Goal: Task Accomplishment & Management: Manage account settings

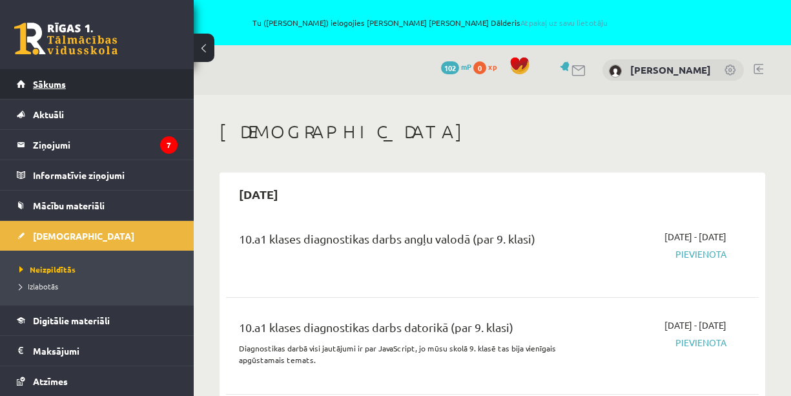
scroll to position [228, 0]
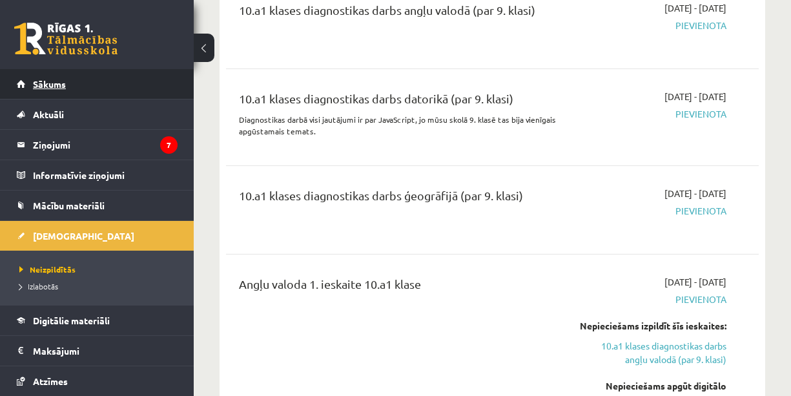
click at [52, 82] on span "Sākums" at bounding box center [49, 84] width 33 height 12
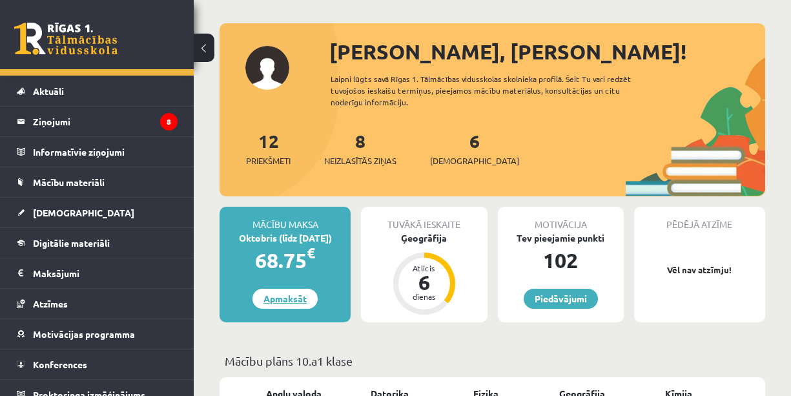
scroll to position [99, 0]
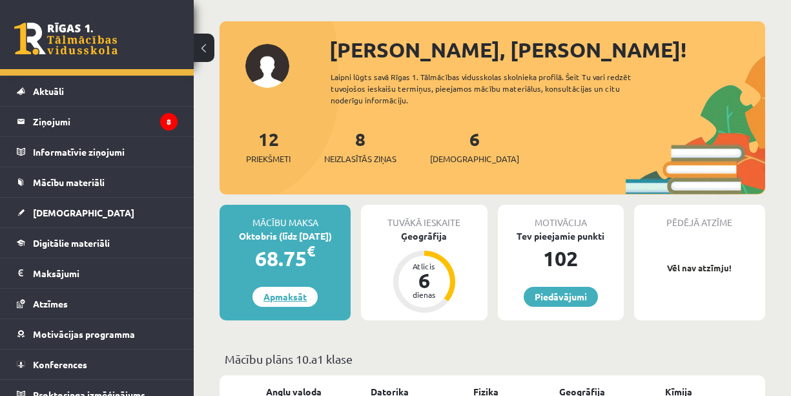
click at [286, 294] on link "Apmaksāt" at bounding box center [284, 297] width 65 height 20
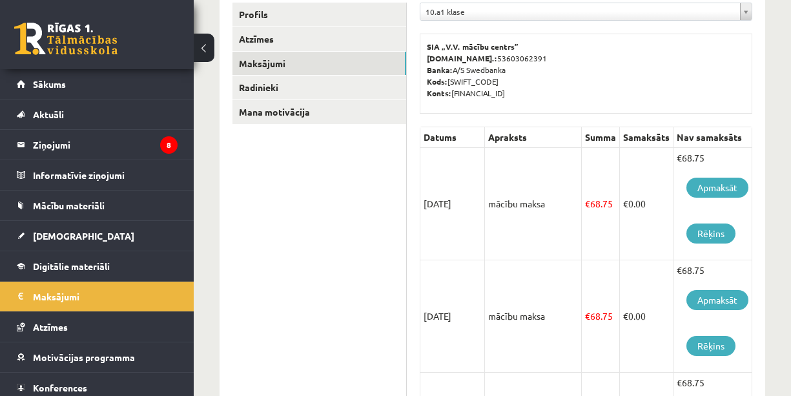
scroll to position [225, 0]
click at [725, 187] on link "Apmaksāt" at bounding box center [717, 187] width 62 height 20
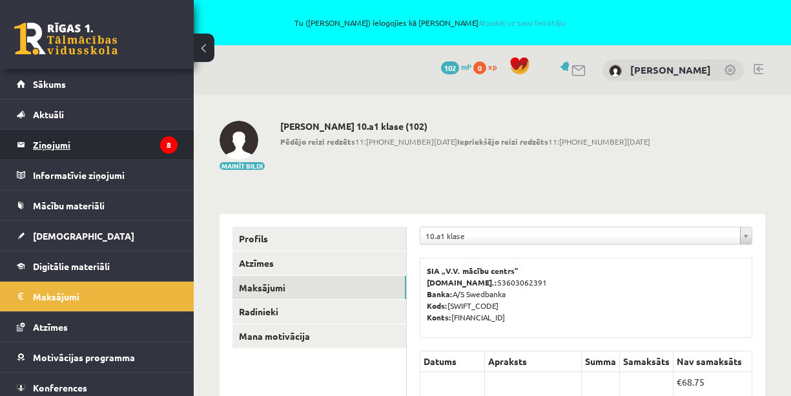
click at [97, 137] on legend "Ziņojumi 8" at bounding box center [105, 145] width 145 height 30
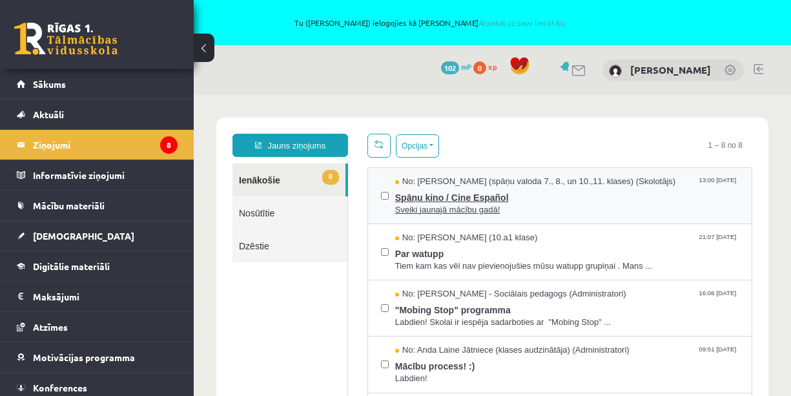
click at [479, 202] on span "Spāņu kino / Cine Español" at bounding box center [566, 196] width 343 height 16
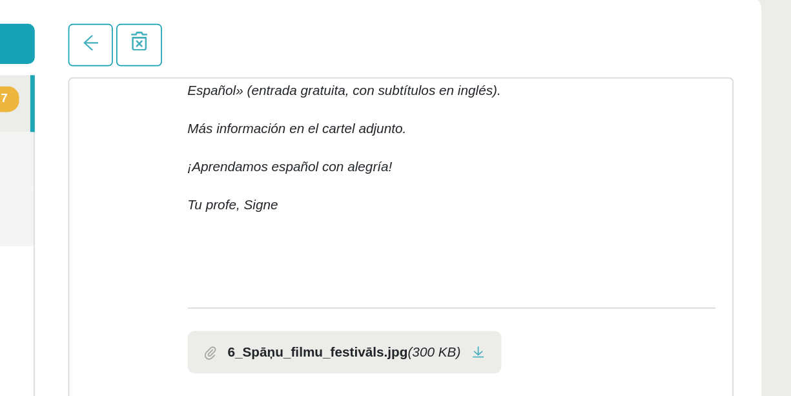
scroll to position [292, 0]
click at [110, 185] on b "6_Spāņu_filmu_festivāls.jpg" at bounding box center [86, 186] width 104 height 12
click at [25, 185] on span at bounding box center [24, 186] width 7 height 8
click at [183, 185] on link at bounding box center [179, 186] width 7 height 8
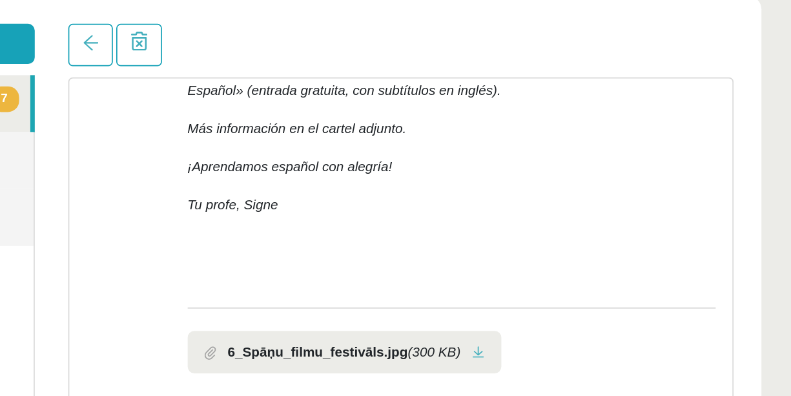
scroll to position [30, 0]
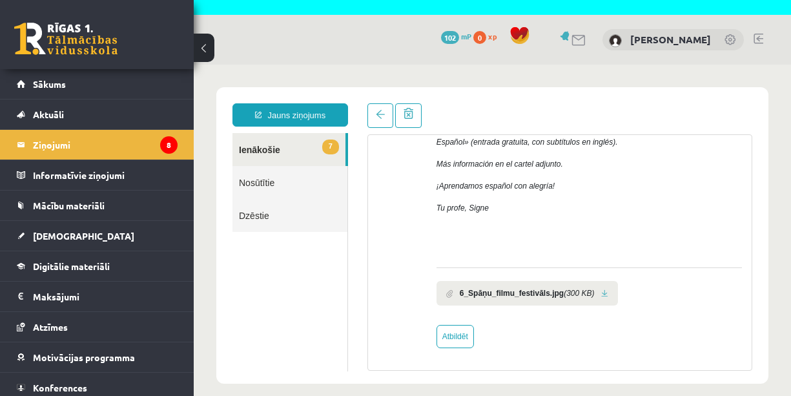
click at [271, 146] on link "7 Ienākošie" at bounding box center [288, 149] width 113 height 33
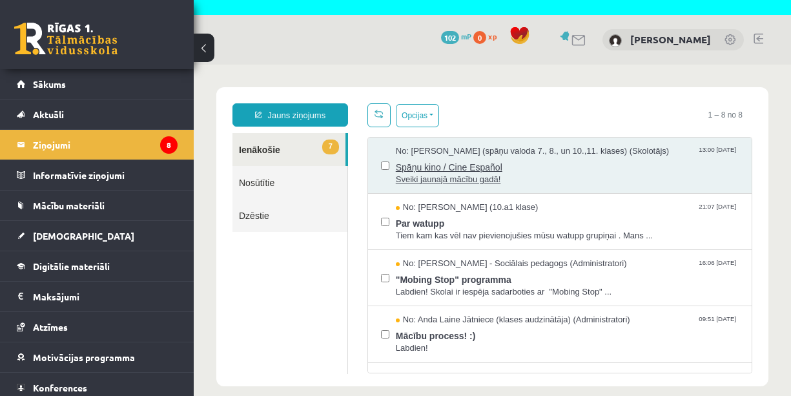
scroll to position [0, 0]
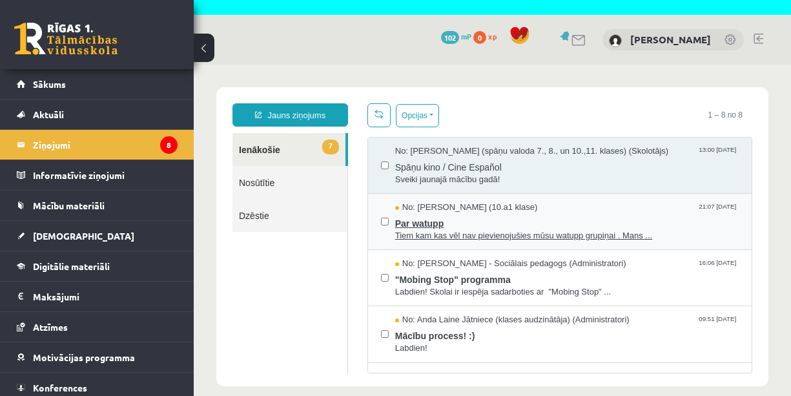
click at [442, 216] on span "Par watupp" at bounding box center [566, 222] width 343 height 16
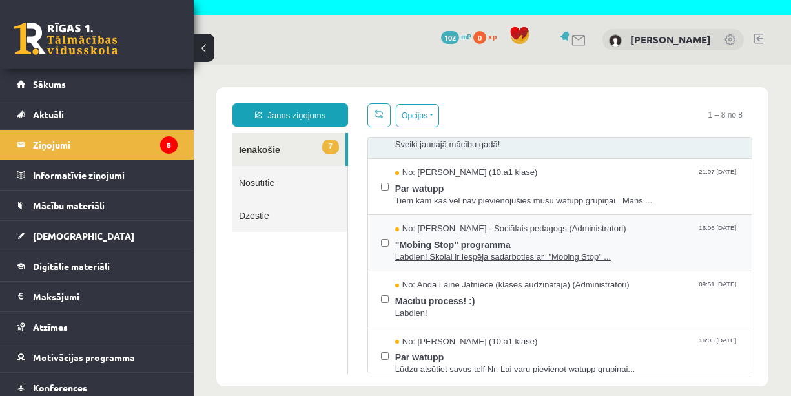
scroll to position [43, 0]
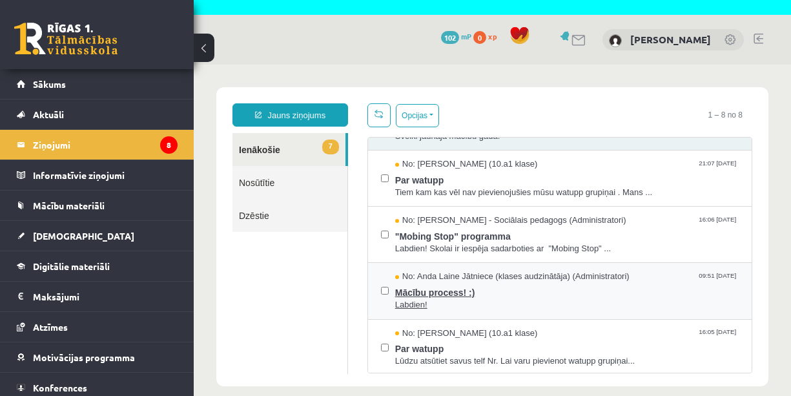
click at [446, 289] on span "Mācību process! :)" at bounding box center [566, 291] width 343 height 16
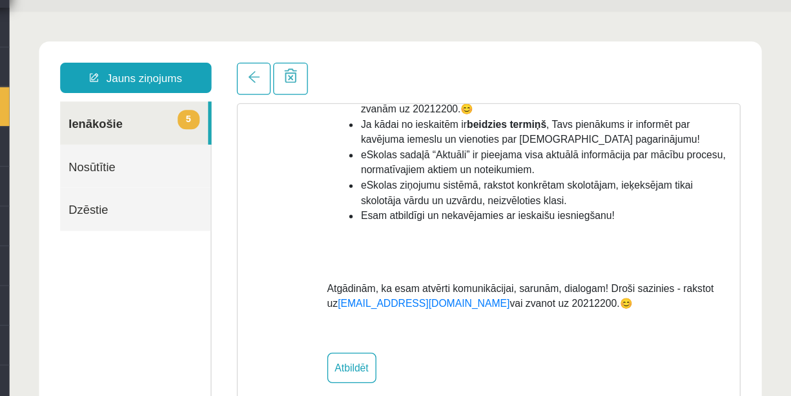
scroll to position [236, 0]
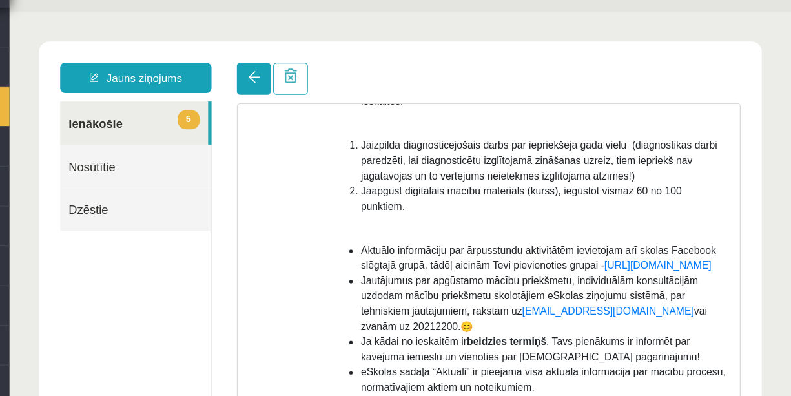
click at [194, 59] on span at bounding box center [195, 61] width 9 height 9
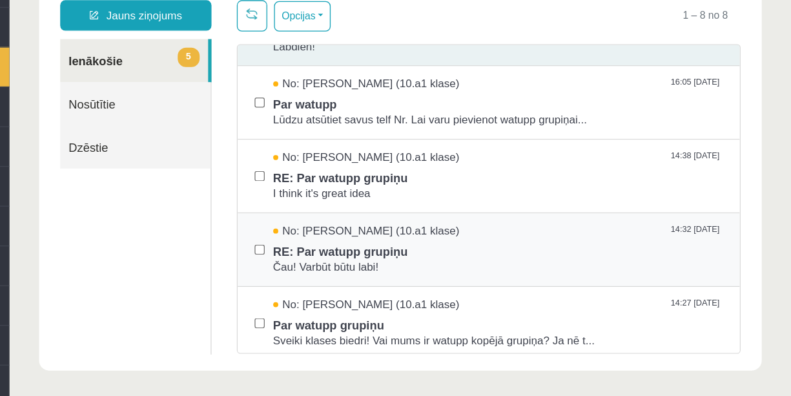
scroll to position [208, 0]
click at [273, 188] on span "Čau! Varbūt būtu labi!" at bounding box center [381, 194] width 343 height 12
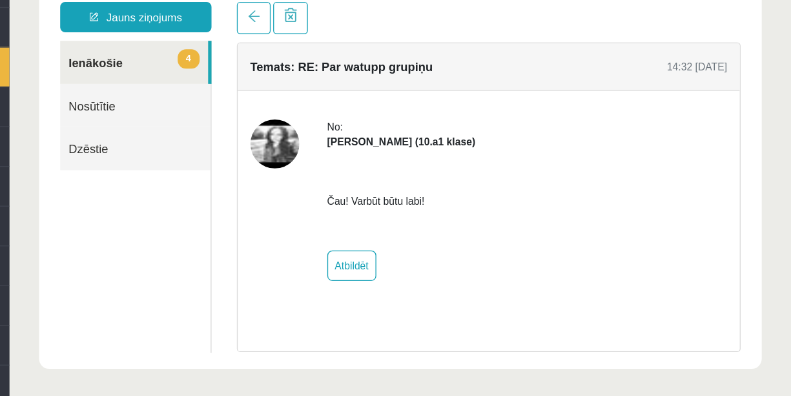
scroll to position [0, 0]
click at [189, 2] on link at bounding box center [196, 2] width 26 height 25
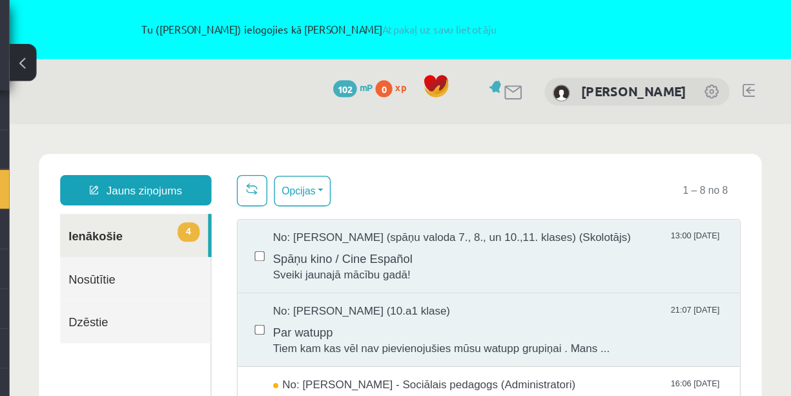
click at [441, 64] on span "102" at bounding box center [450, 67] width 18 height 13
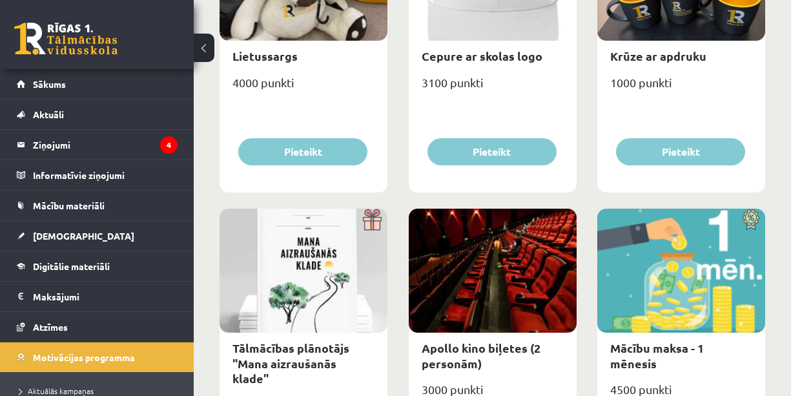
scroll to position [352, 0]
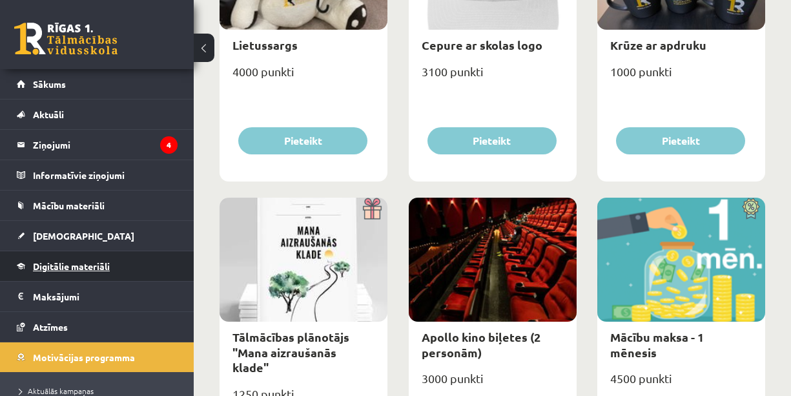
click at [72, 263] on span "Digitālie materiāli" at bounding box center [71, 266] width 77 height 12
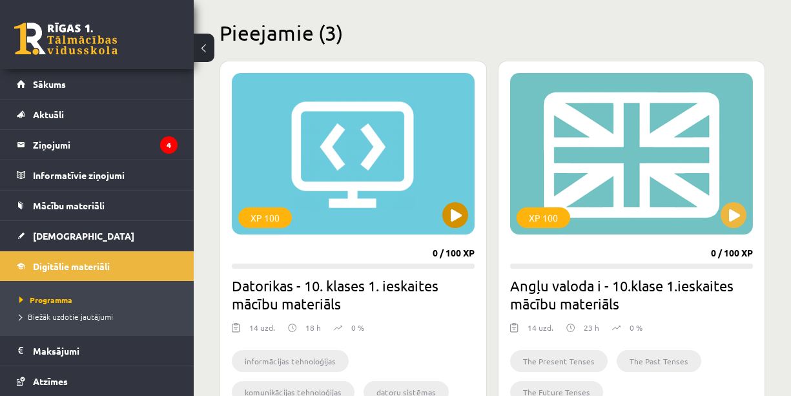
click at [327, 168] on div "XP 100" at bounding box center [353, 153] width 243 height 161
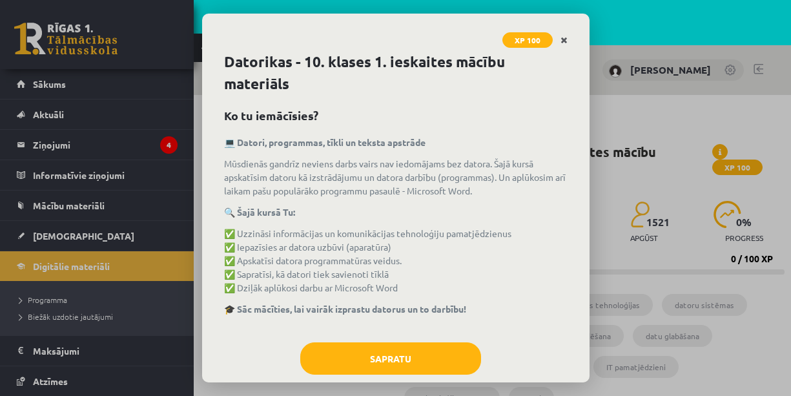
click at [563, 41] on icon "Close" at bounding box center [563, 40] width 7 height 9
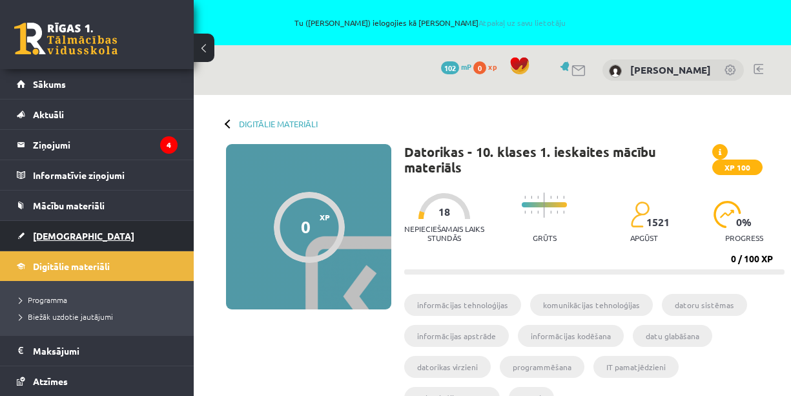
click at [57, 233] on span "[DEMOGRAPHIC_DATA]" at bounding box center [83, 236] width 101 height 12
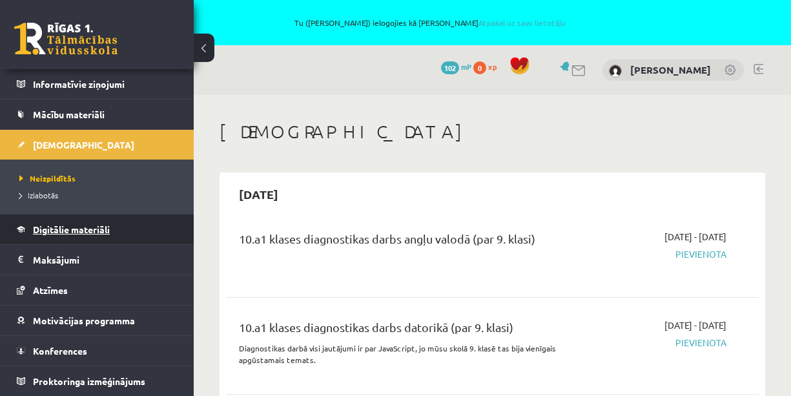
scroll to position [91, 0]
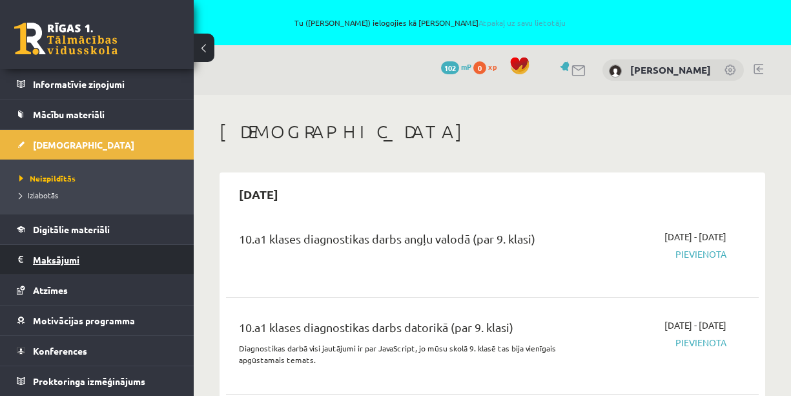
click at [52, 252] on legend "Maksājumi 0" at bounding box center [105, 260] width 145 height 30
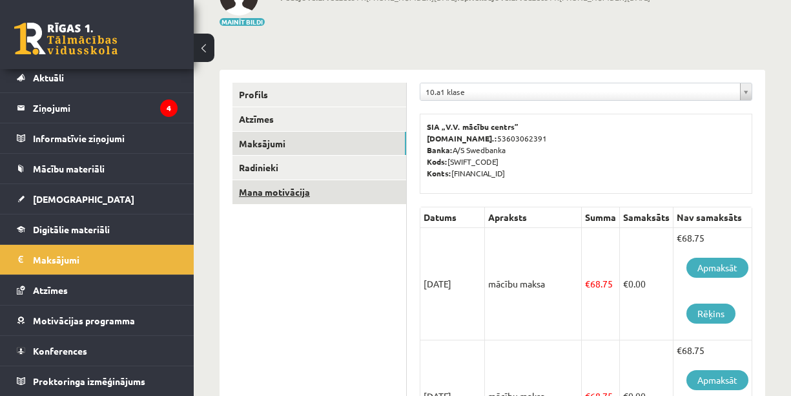
scroll to position [145, 0]
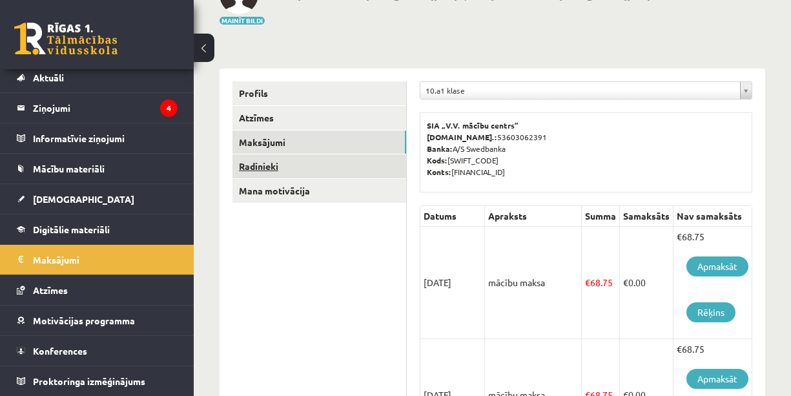
click at [263, 166] on link "Radinieki" at bounding box center [319, 166] width 174 height 24
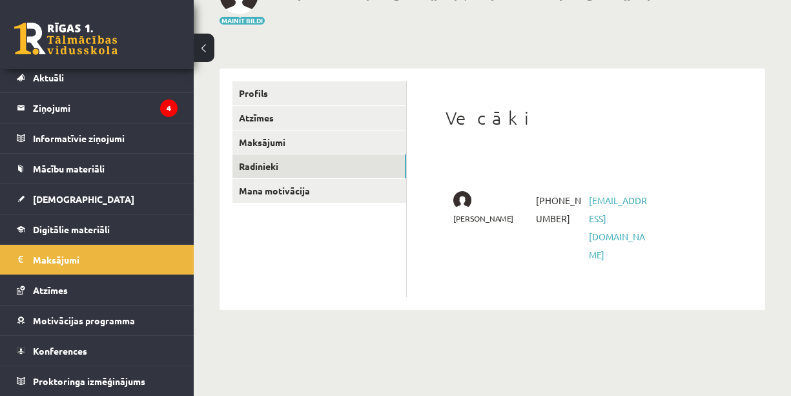
scroll to position [48, 0]
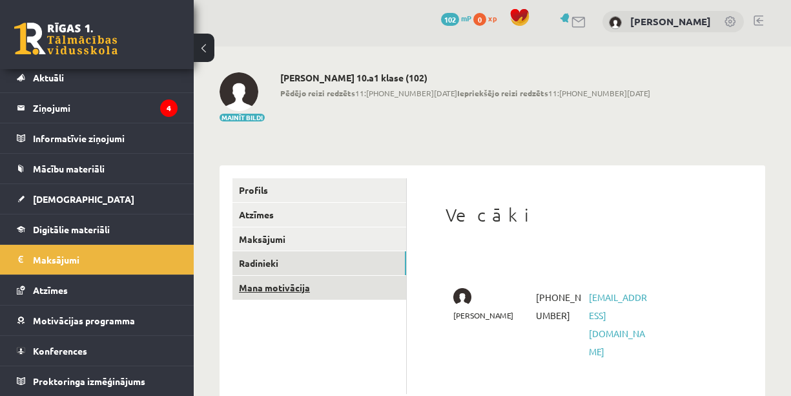
click at [274, 287] on link "Mana motivācija" at bounding box center [319, 288] width 174 height 24
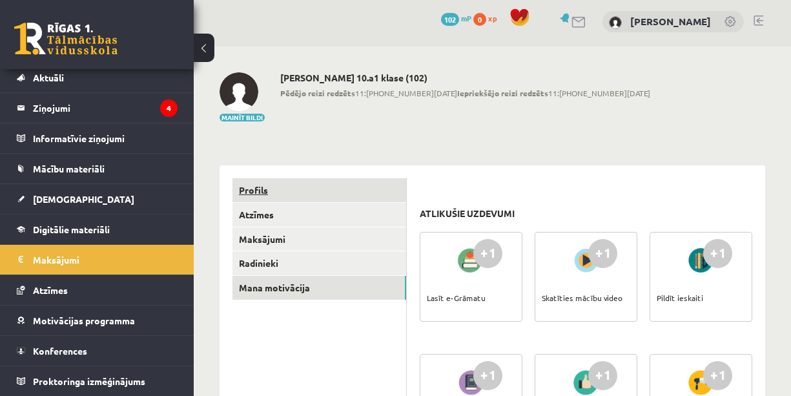
click at [253, 187] on link "Profils" at bounding box center [319, 190] width 174 height 24
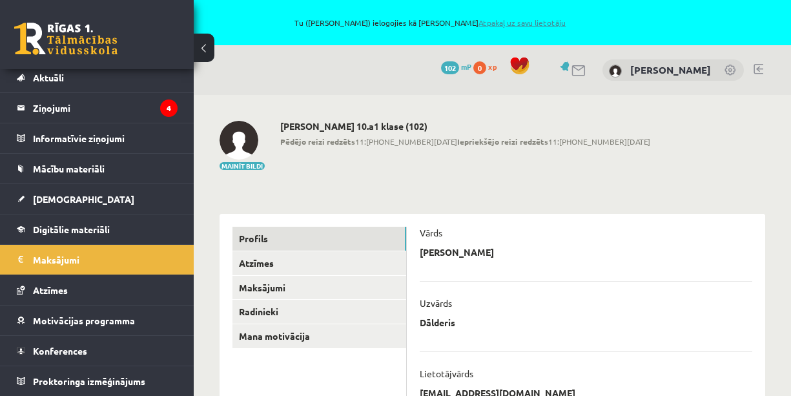
click at [531, 21] on link "Atpakaļ uz savu lietotāju" at bounding box center [521, 22] width 87 height 10
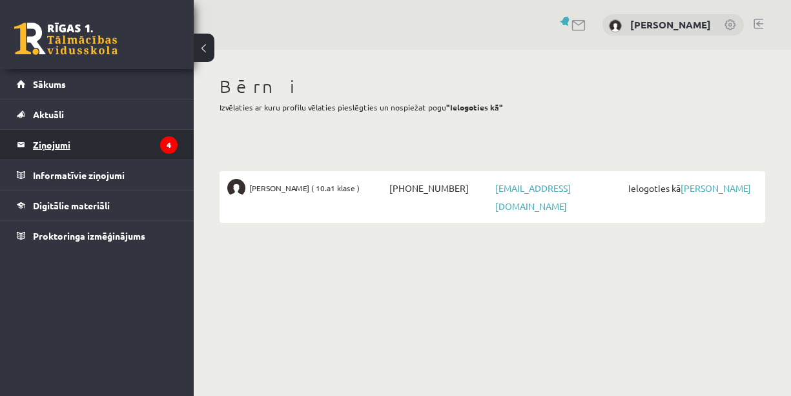
click at [92, 141] on legend "Ziņojumi 4" at bounding box center [105, 145] width 145 height 30
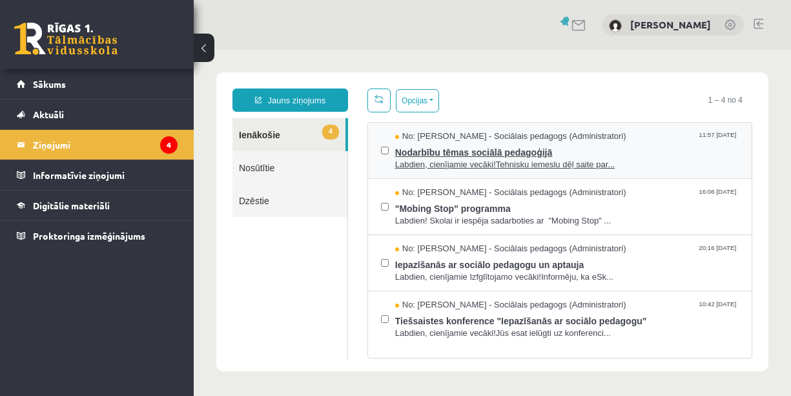
click at [485, 152] on span "Nodarbību tēmas sociālā pedagoģijā" at bounding box center [566, 151] width 343 height 16
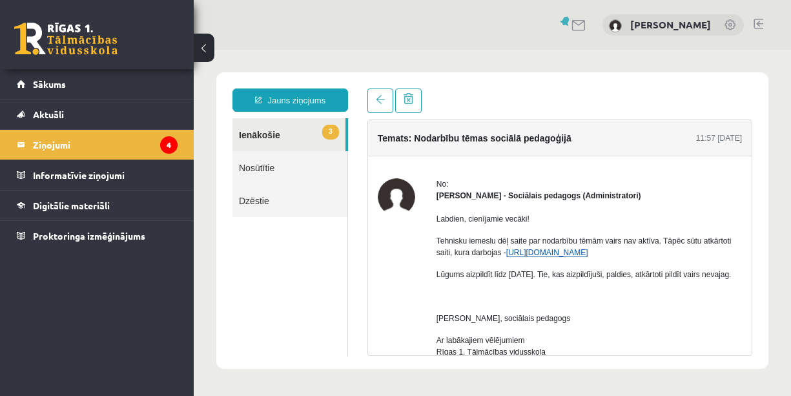
click at [588, 250] on link "https://forms.gle/UnaZzC9hQS1Mz4gh7" at bounding box center [547, 252] width 82 height 9
click at [278, 132] on link "3 Ienākošie" at bounding box center [288, 134] width 113 height 33
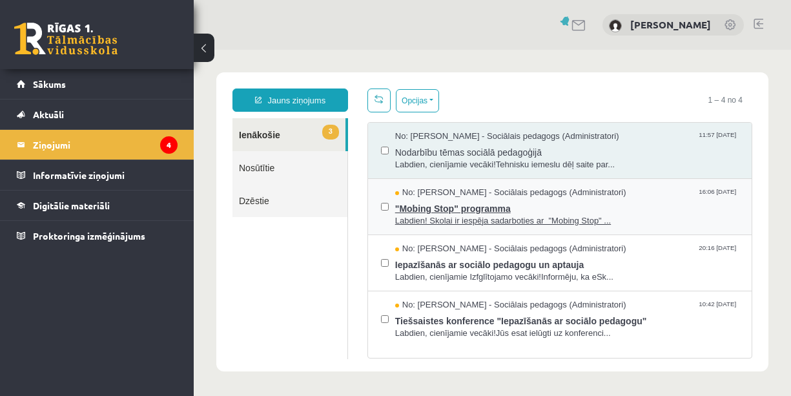
click at [421, 206] on span ""Mobing Stop" programma" at bounding box center [566, 207] width 343 height 16
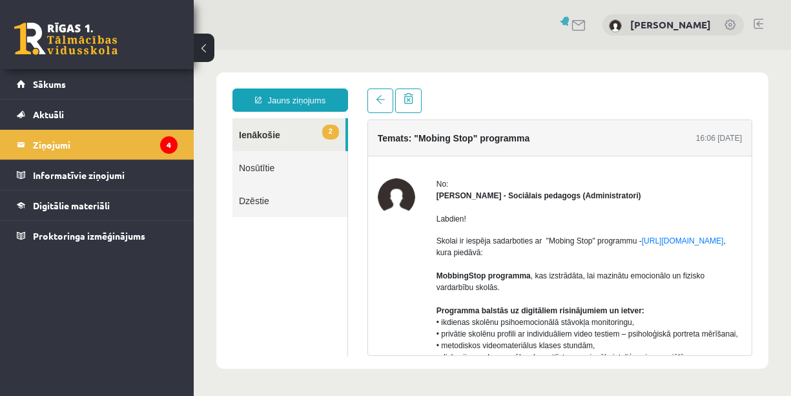
click at [296, 135] on link "2 Ienākošie" at bounding box center [288, 134] width 113 height 33
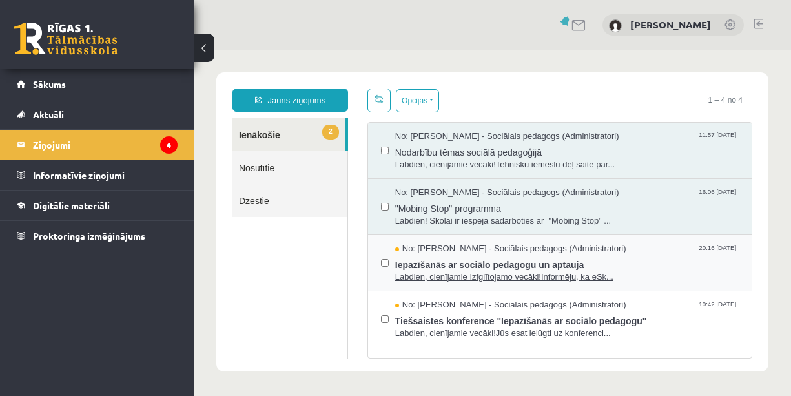
click at [460, 262] on span "Iepazīšanās ar sociālo pedagogu un aptauja" at bounding box center [566, 263] width 343 height 16
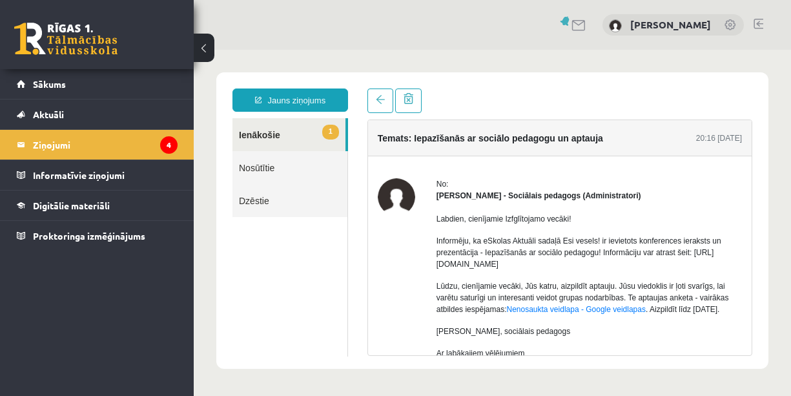
click at [261, 132] on link "1 Ienākošie" at bounding box center [288, 134] width 113 height 33
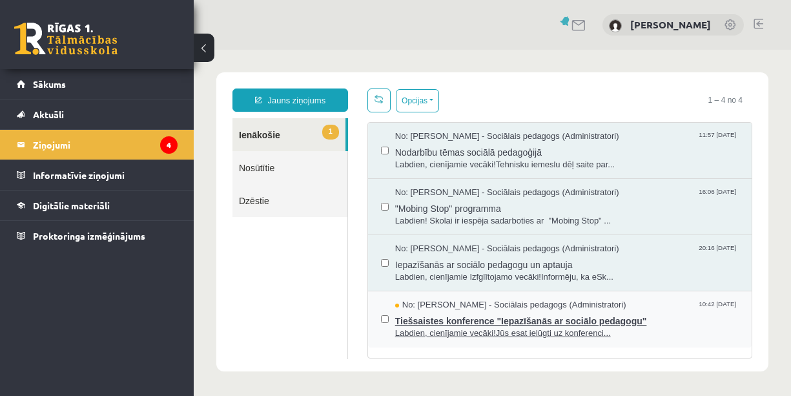
click at [440, 305] on span "No: Dagnija Gaubšteina - Sociālais pedagogs (Administratori)" at bounding box center [510, 305] width 231 height 12
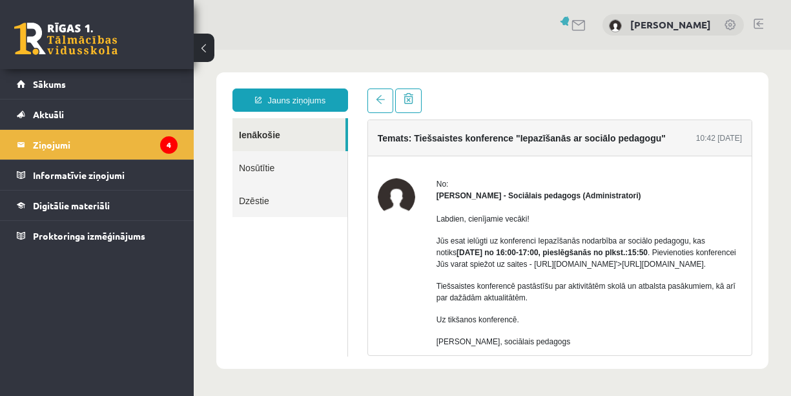
click at [440, 303] on p "Tiešsaistes konferencē pastāstīšu par aktivitātēm skolā un atbalsta pasākumiem,…" at bounding box center [588, 291] width 305 height 23
click at [266, 133] on link "Ienākošie" at bounding box center [288, 134] width 113 height 33
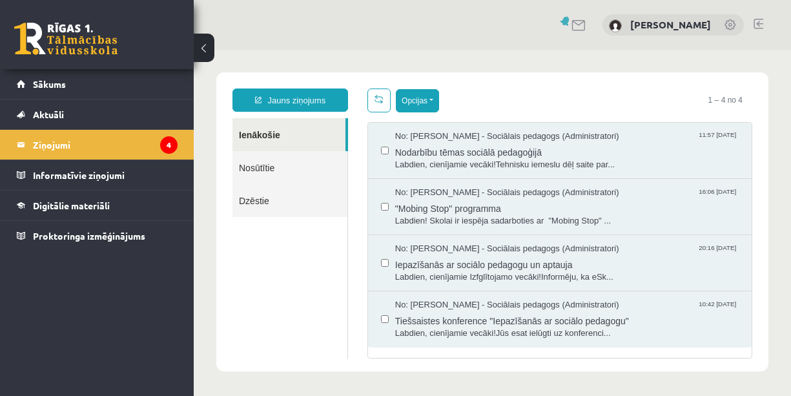
click at [431, 96] on button "Opcijas" at bounding box center [417, 100] width 43 height 23
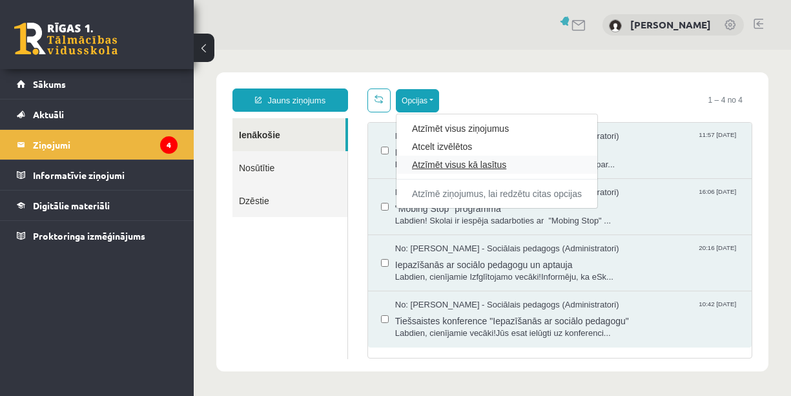
click at [445, 165] on link "Atzīmēt visus kā lasītus" at bounding box center [497, 164] width 170 height 13
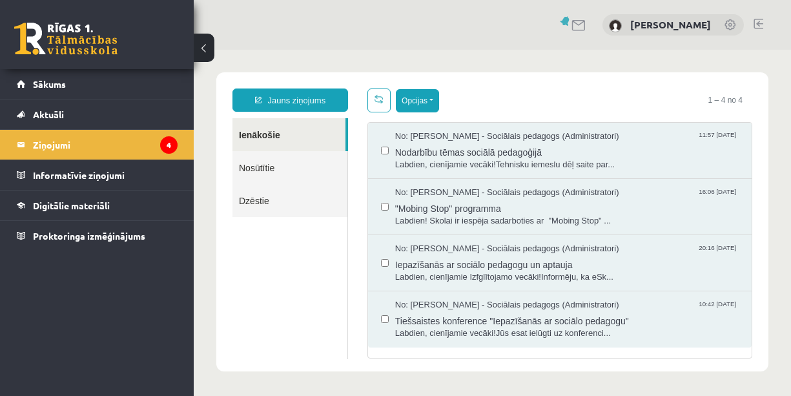
click at [430, 97] on button "Opcijas" at bounding box center [417, 100] width 43 height 23
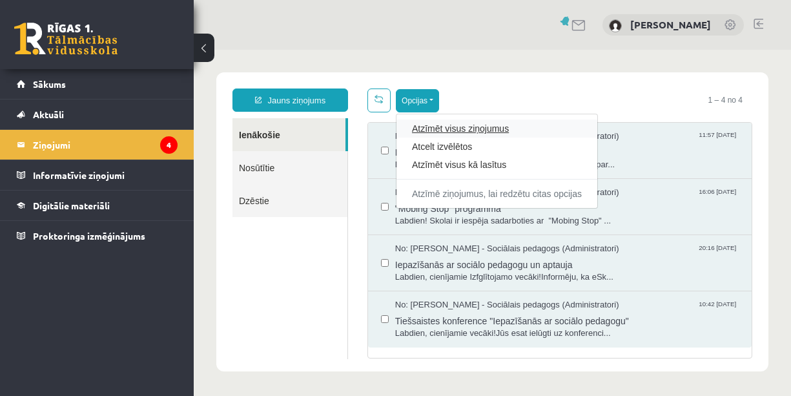
click at [436, 128] on link "Atzīmēt visus ziņojumus" at bounding box center [497, 128] width 170 height 13
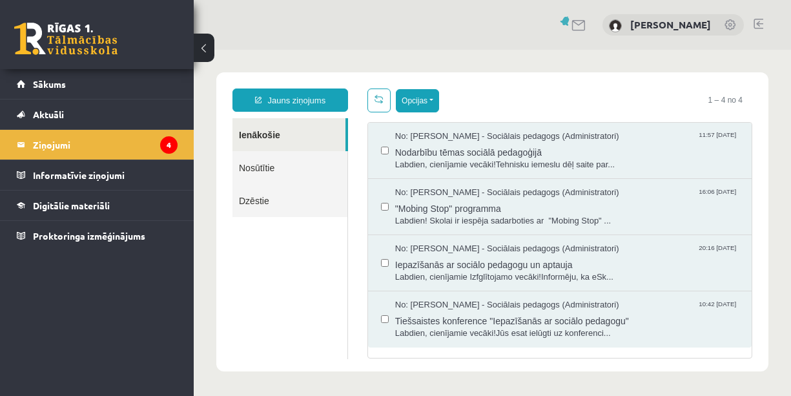
click at [434, 101] on button "Opcijas" at bounding box center [417, 100] width 43 height 23
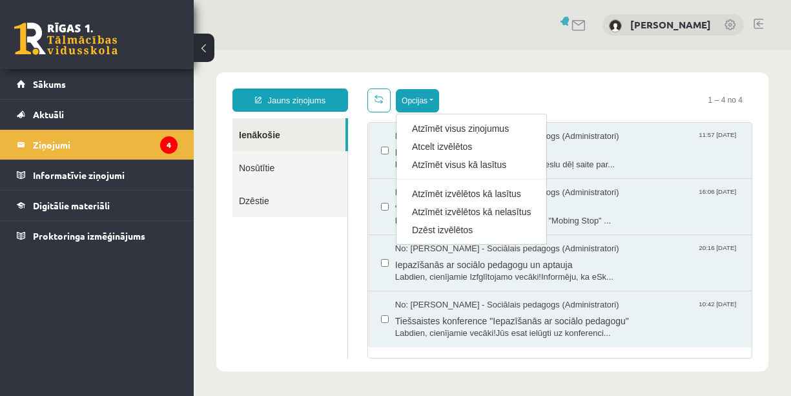
click at [374, 191] on div "No: Dagnija Gaubšteina - Sociālais pedagogs (Administratori) 16:06 08/09/2025 "…" at bounding box center [559, 207] width 383 height 56
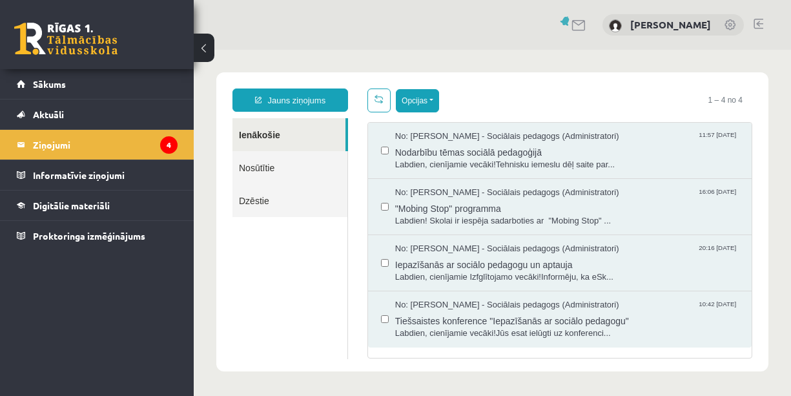
click at [434, 101] on button "Opcijas" at bounding box center [417, 100] width 43 height 23
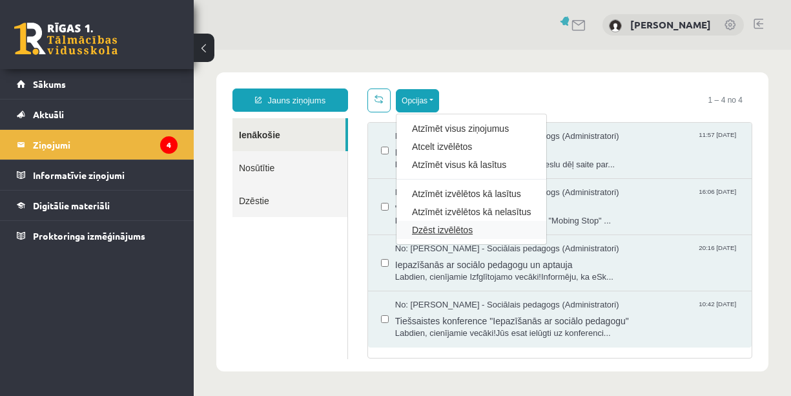
click at [451, 228] on link "Dzēst izvēlētos" at bounding box center [471, 229] width 119 height 13
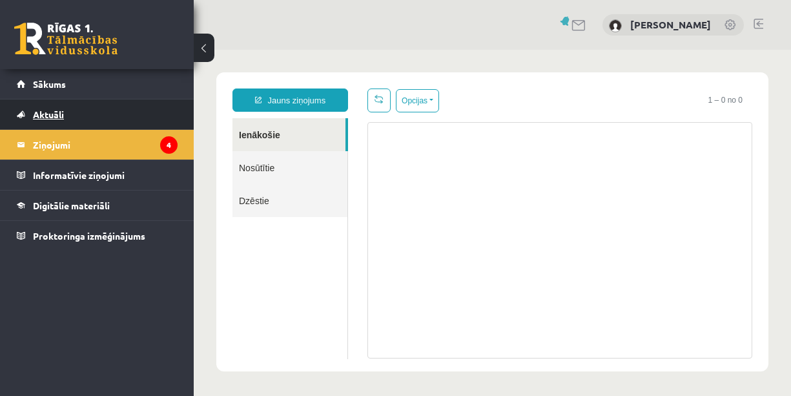
click at [41, 114] on span "Aktuāli" at bounding box center [48, 114] width 31 height 12
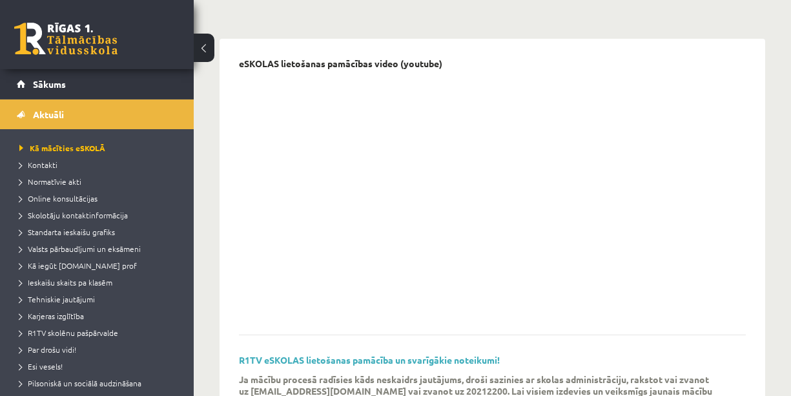
scroll to position [102, 0]
click at [74, 79] on link "Sākums" at bounding box center [97, 84] width 161 height 30
